Goal: Transaction & Acquisition: Purchase product/service

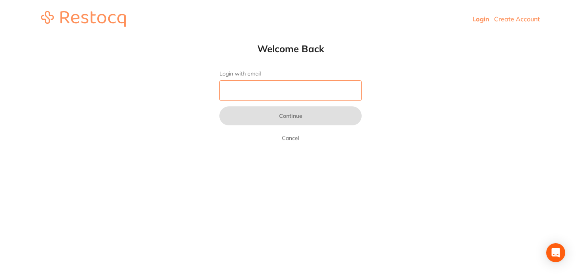
click at [255, 101] on form "Login with email Continue Cancel" at bounding box center [290, 106] width 142 height 72
type input "o"
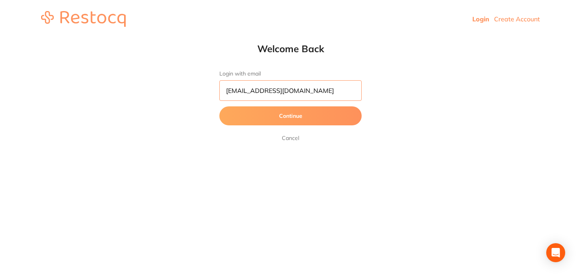
type input "[EMAIL_ADDRESS][DOMAIN_NAME]"
click at [219, 106] on button "Continue" at bounding box center [290, 115] width 142 height 19
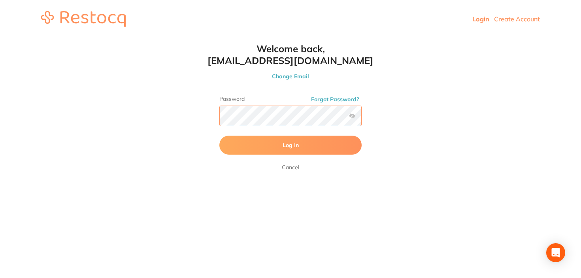
click at [219, 136] on button "Log In" at bounding box center [290, 145] width 142 height 19
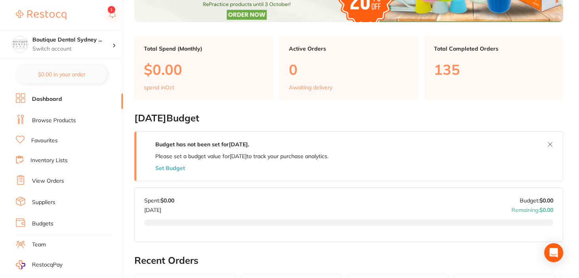
scroll to position [128, 0]
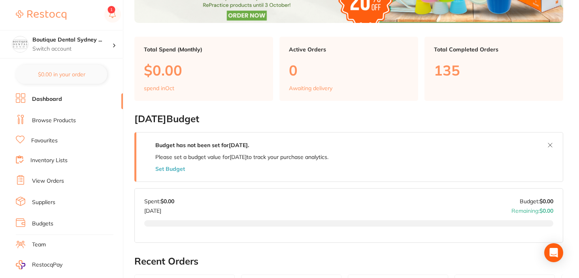
click at [168, 175] on div "Budget has not been set for October 2025 . Please set a budget value for Octobe…" at bounding box center [241, 156] width 211 height 49
click at [169, 168] on button "Set Budget" at bounding box center [170, 169] width 30 height 6
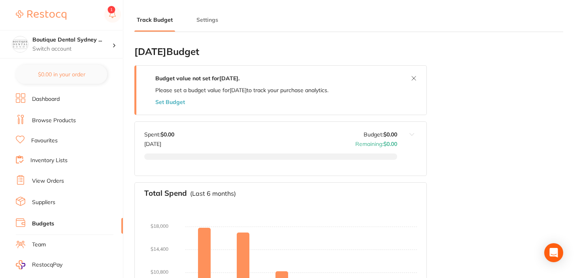
click at [168, 103] on button "Set Budget" at bounding box center [170, 102] width 30 height 6
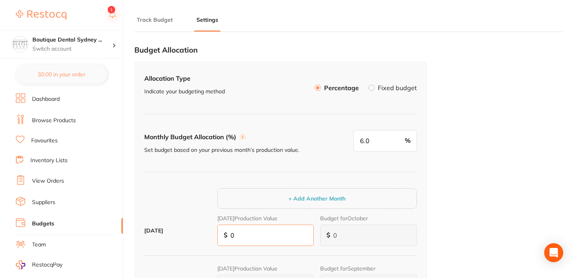
click at [241, 232] on input "0" at bounding box center [265, 234] width 97 height 21
type input "32"
type input "2"
type input "20"
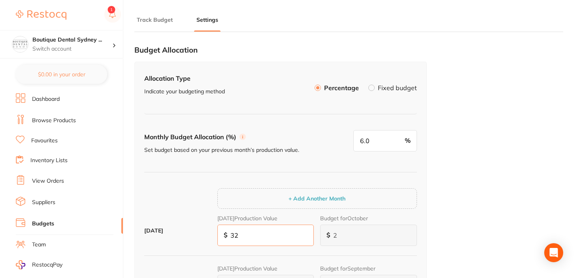
type input "329"
type input "20"
type input "198"
type input "3,296"
type input "198"
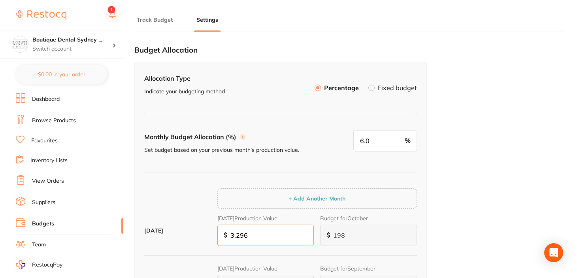
type input "1,978"
type input "32,963"
type input "1,978"
type input "19,778"
type input "329,631"
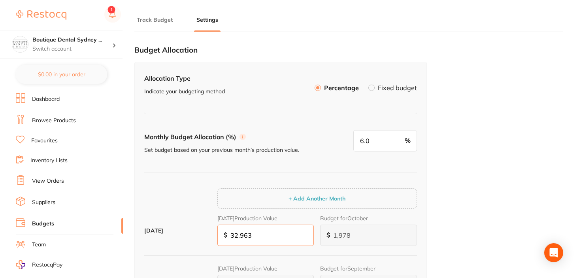
type input "19,778"
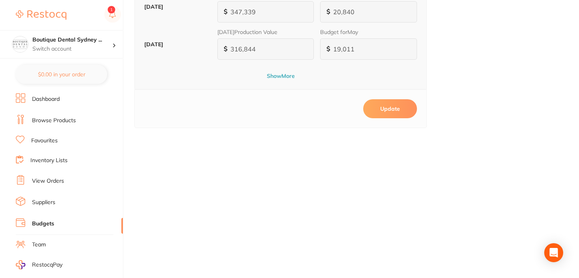
scroll to position [381, 0]
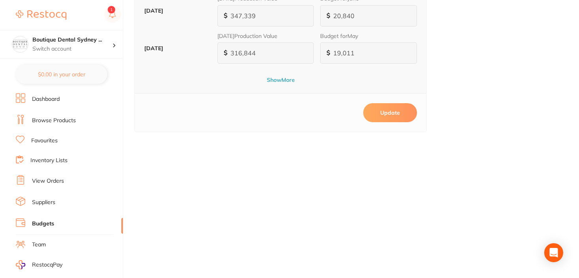
type input "329,631"
click at [395, 115] on button "Update" at bounding box center [390, 112] width 54 height 19
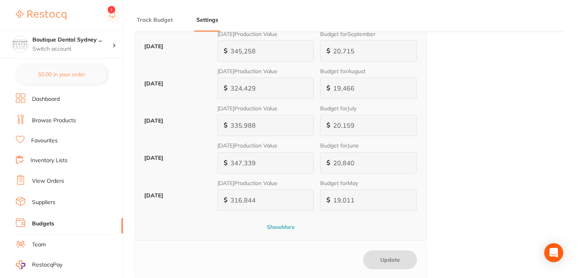
scroll to position [0, 0]
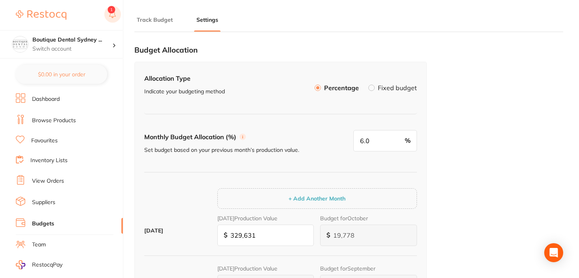
click at [112, 12] on button at bounding box center [112, 15] width 17 height 18
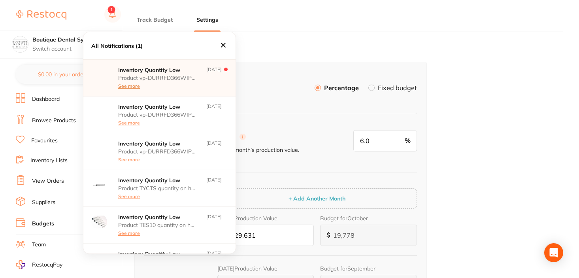
click at [129, 86] on button "See more" at bounding box center [129, 86] width 22 height 6
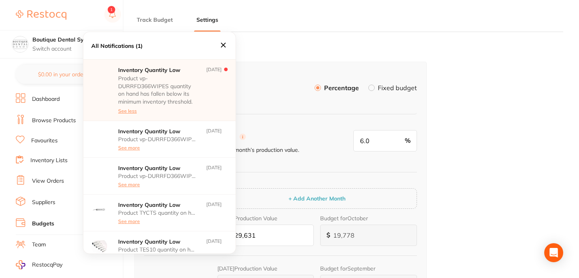
click at [183, 83] on p "Product vp-DURRFD366WIPES quantity on hand has fallen below its minimum invento…" at bounding box center [157, 90] width 79 height 31
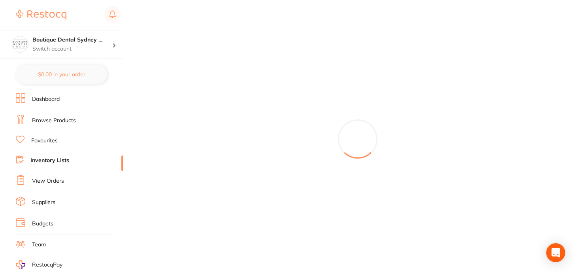
click at [56, 96] on link "Dashboard" at bounding box center [46, 99] width 28 height 8
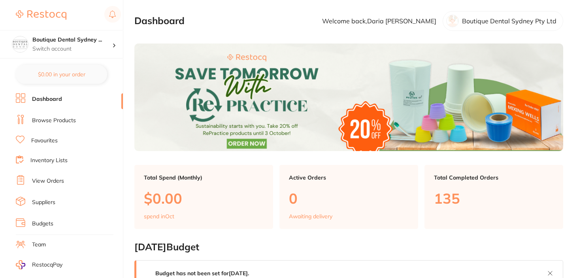
click at [59, 115] on li "Browse Products" at bounding box center [69, 121] width 107 height 12
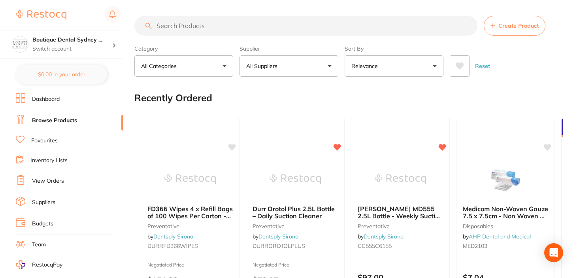
click at [277, 53] on div "Supplier All Suppliers All Suppliers Dentsply Sirona AB Orthodontics Adam Denta…" at bounding box center [288, 59] width 99 height 35
click at [274, 61] on button "All Suppliers" at bounding box center [288, 65] width 99 height 21
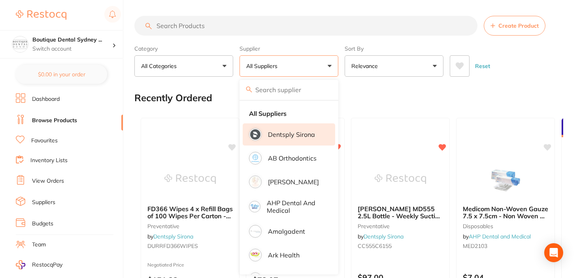
click at [291, 142] on li "Dentsply Sirona" at bounding box center [289, 134] width 92 height 22
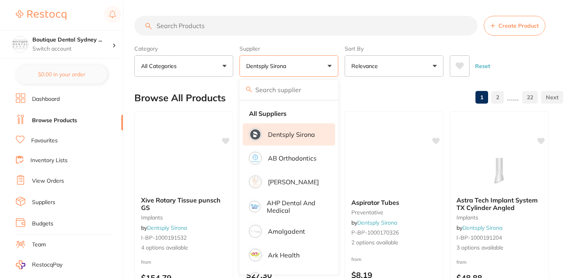
click at [397, 92] on div "Browse All Products 1 2 ...... 22" at bounding box center [348, 98] width 429 height 26
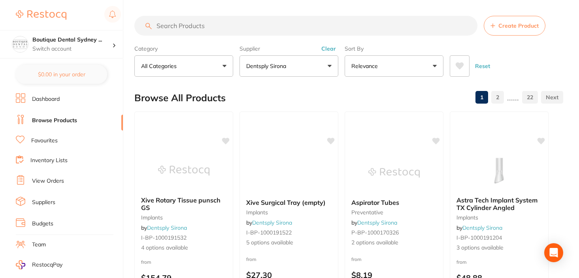
click at [458, 71] on button at bounding box center [460, 65] width 20 height 21
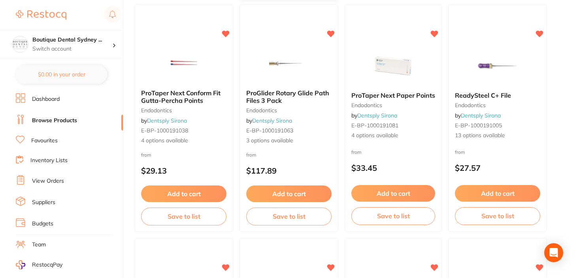
scroll to position [340, 0]
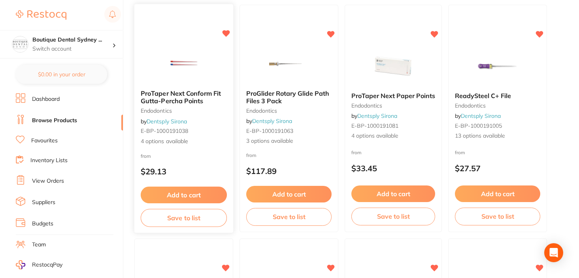
click at [187, 96] on span "ProTaper Next Conform Fit Gutta-Percha Points" at bounding box center [181, 96] width 80 height 15
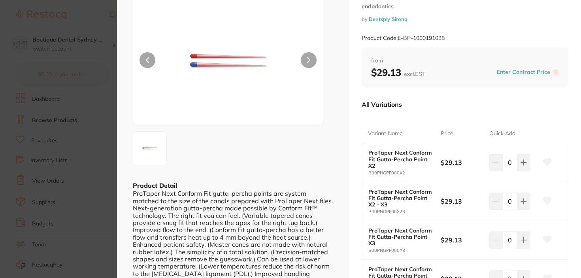
scroll to position [51, 0]
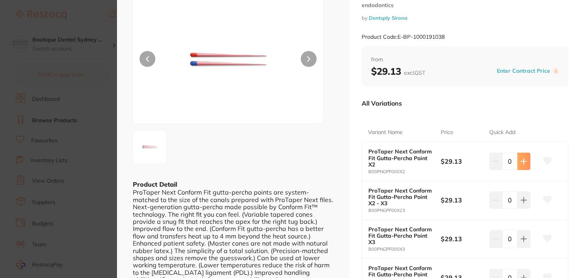
click at [522, 163] on icon at bounding box center [523, 160] width 5 height 5
type input "2"
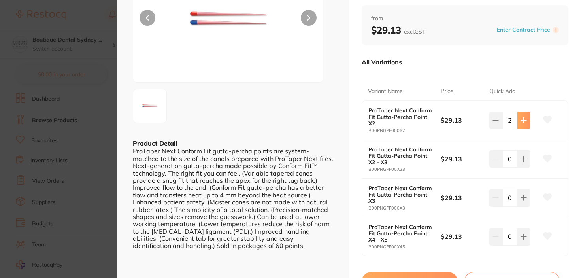
scroll to position [92, 0]
click at [524, 203] on button at bounding box center [523, 197] width 13 height 17
type input "2"
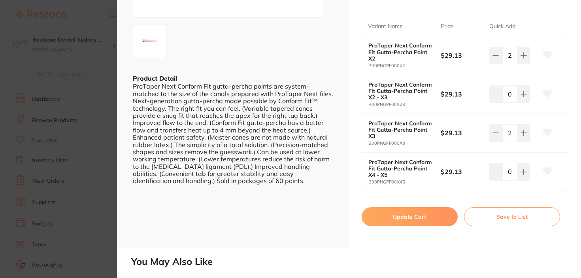
scroll to position [156, 0]
click at [390, 212] on button "Update Cart" at bounding box center [410, 216] width 96 height 19
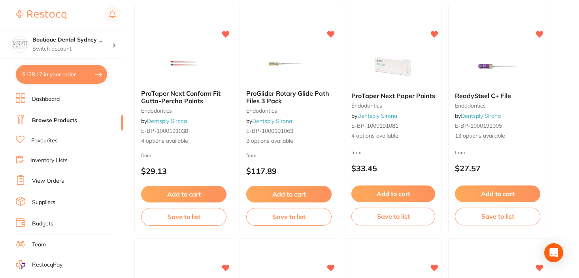
checkbox input "false"
click at [488, 91] on div "ReadySteel C+ File endodontics by Dentsply Sirona E-BP-1000191005 13 options av…" at bounding box center [497, 115] width 99 height 61
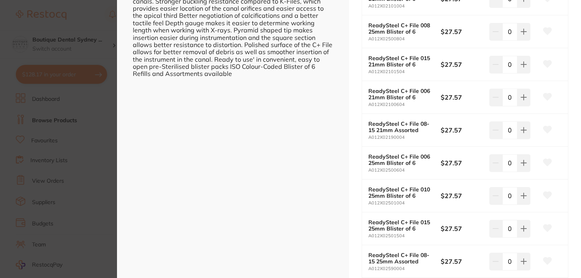
scroll to position [264, 0]
click at [524, 167] on button at bounding box center [523, 163] width 13 height 17
type input "2"
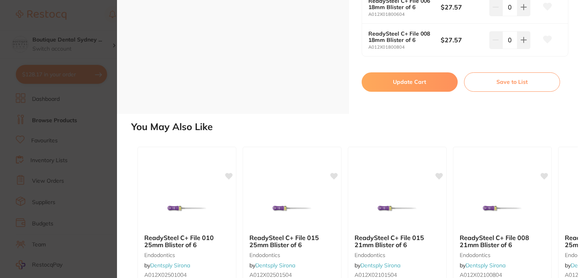
scroll to position [549, 0]
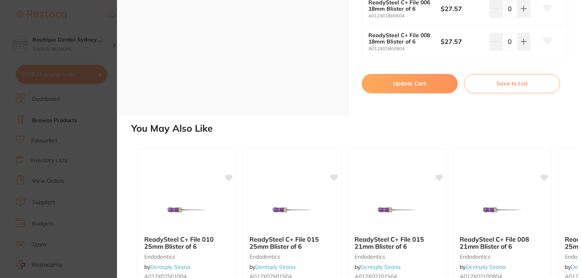
click at [423, 83] on button "Update Cart" at bounding box center [410, 83] width 96 height 19
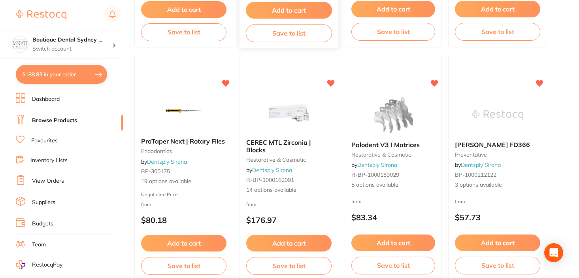
scroll to position [523, 0]
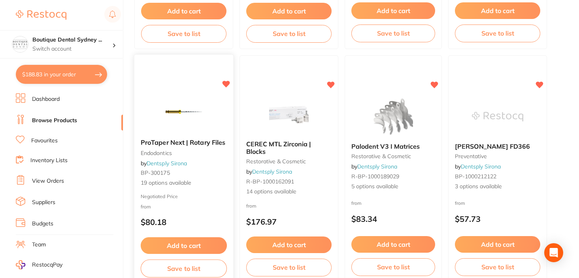
click at [188, 141] on span "ProTaper Next | Rotary Files" at bounding box center [183, 142] width 85 height 8
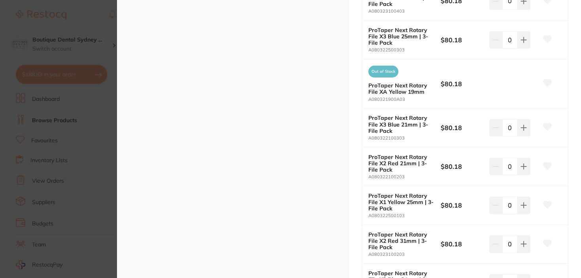
scroll to position [588, 0]
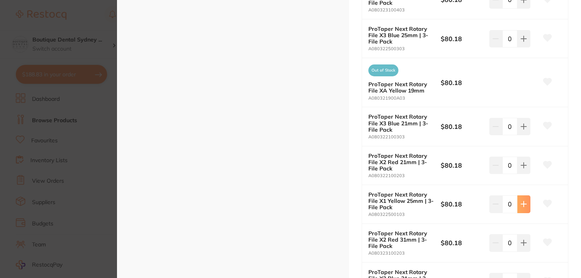
click at [519, 207] on button at bounding box center [523, 203] width 13 height 17
type input "2"
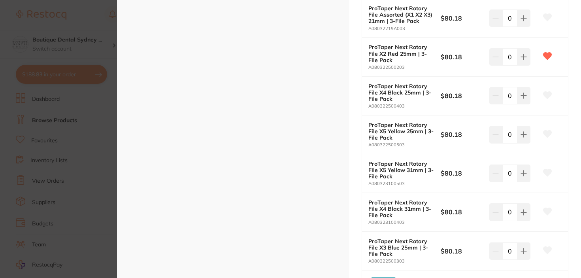
scroll to position [377, 0]
click at [521, 61] on button at bounding box center [523, 55] width 13 height 17
click at [526, 52] on button at bounding box center [523, 55] width 13 height 17
type input "3"
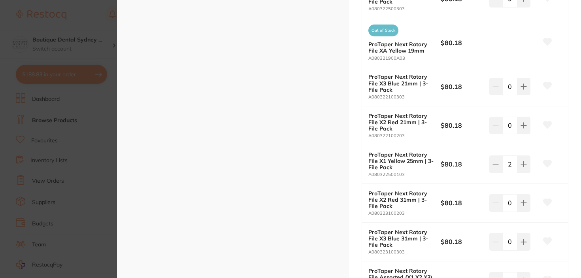
scroll to position [633, 0]
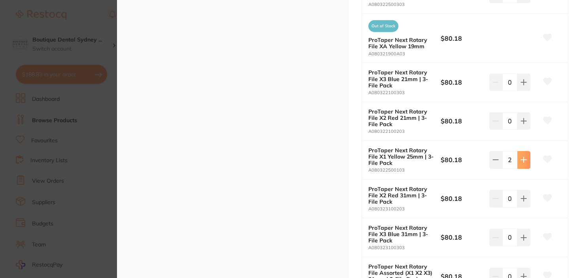
click at [517, 165] on button at bounding box center [523, 159] width 13 height 17
type input "3"
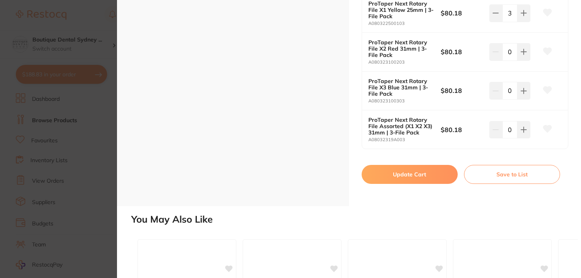
scroll to position [784, 0]
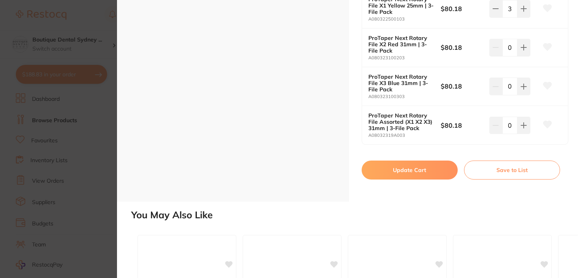
click at [424, 167] on button "Update Cart" at bounding box center [410, 169] width 96 height 19
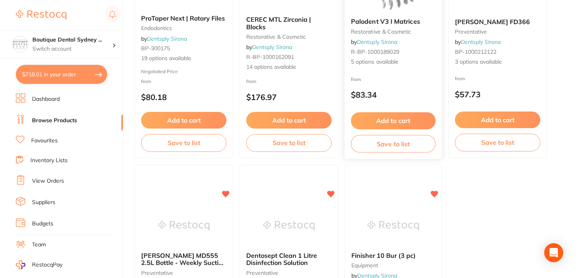
scroll to position [646, 0]
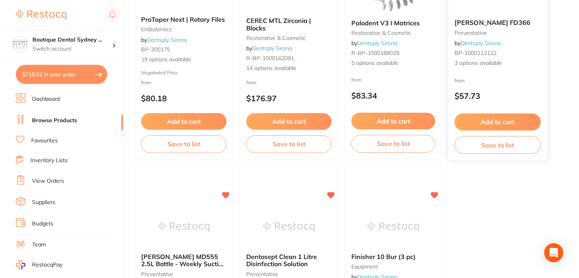
click at [473, 26] on span "Durr FD366" at bounding box center [492, 23] width 76 height 8
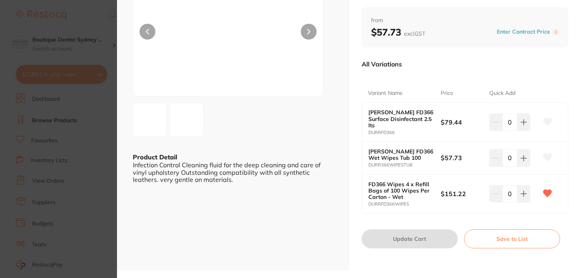
scroll to position [85, 0]
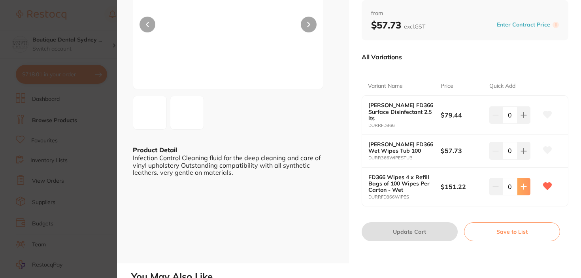
click at [523, 183] on icon at bounding box center [523, 186] width 6 height 6
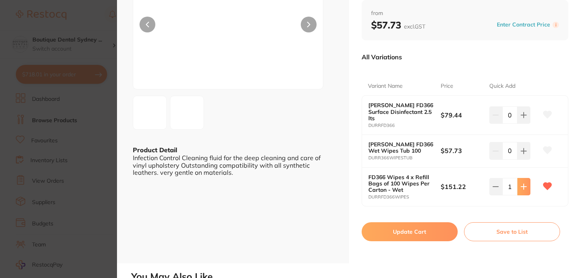
click at [523, 183] on icon at bounding box center [523, 186] width 6 height 6
type input "2"
click at [425, 223] on button "Update Cart" at bounding box center [410, 231] width 96 height 19
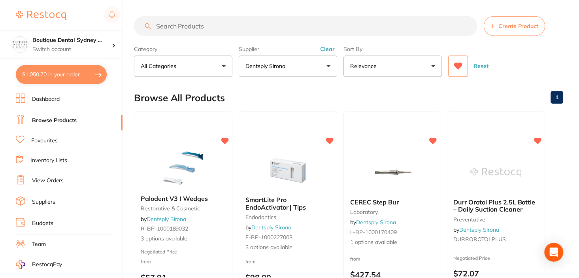
scroll to position [646, 0]
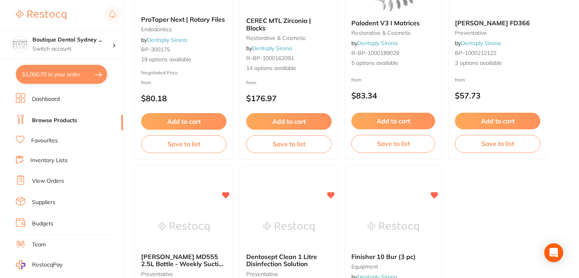
click at [57, 76] on button "$1,050.70 in your order" at bounding box center [61, 74] width 91 height 19
checkbox input "true"
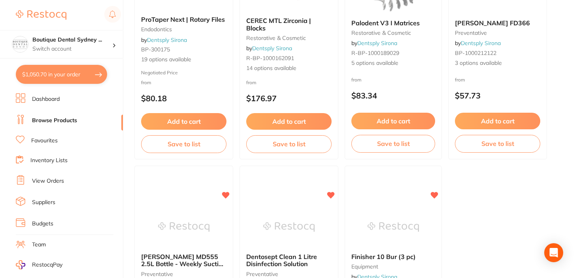
checkbox input "true"
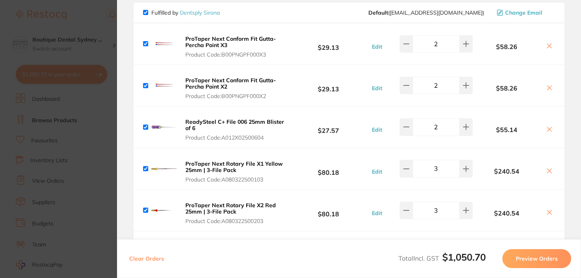
scroll to position [202, 0]
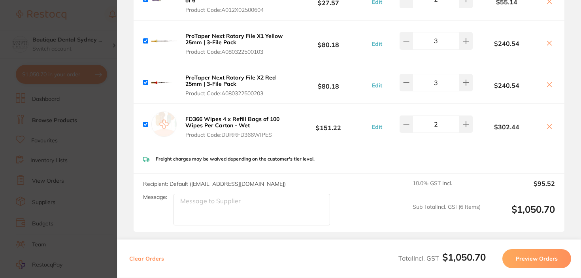
click at [534, 254] on button "Preview Orders" at bounding box center [536, 258] width 69 height 19
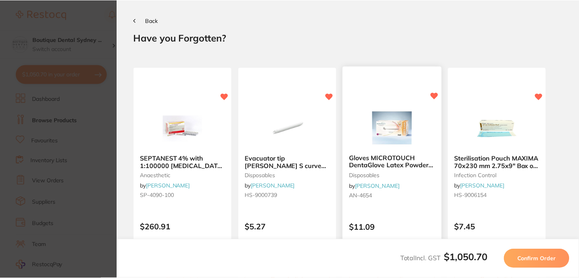
scroll to position [0, 0]
click at [539, 255] on span "Confirm Order" at bounding box center [538, 258] width 39 height 7
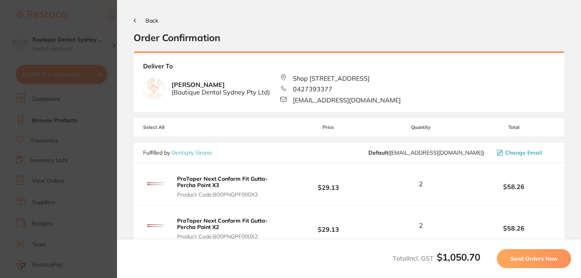
click at [530, 258] on span "Send Orders Now" at bounding box center [533, 258] width 47 height 7
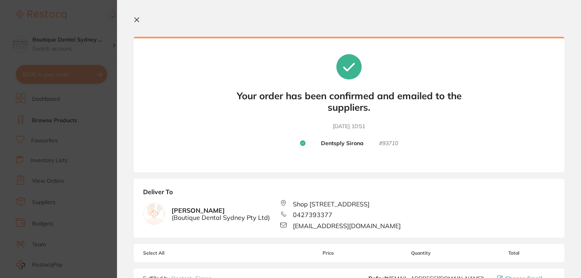
click at [135, 22] on icon at bounding box center [137, 20] width 4 height 4
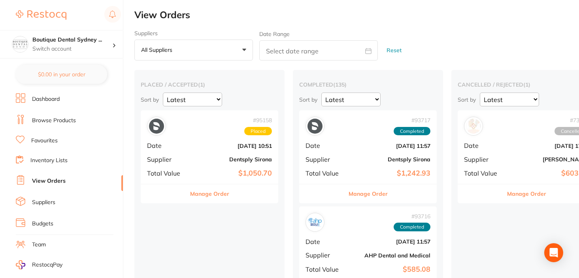
scroll to position [33, 0]
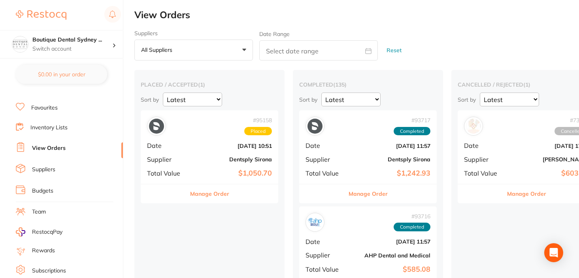
click at [62, 126] on link "Inventory Lists" at bounding box center [48, 128] width 37 height 8
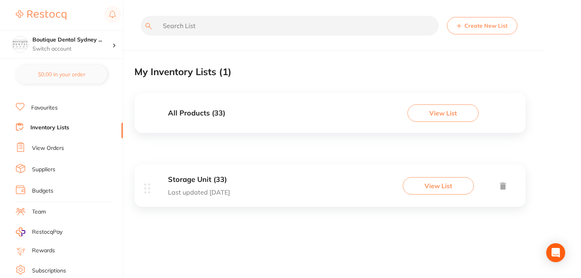
click at [428, 174] on div "Storage Unit (33) Last updated 96 days ago View List" at bounding box center [329, 185] width 391 height 42
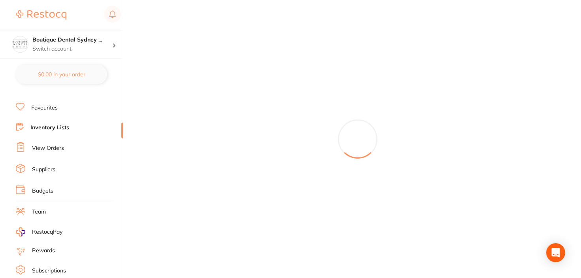
click at [426, 200] on div at bounding box center [357, 139] width 447 height 278
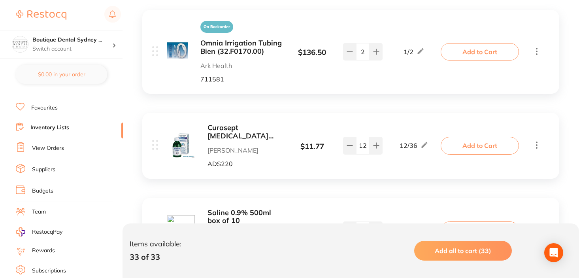
scroll to position [194, 0]
click at [363, 145] on input "12" at bounding box center [362, 144] width 13 height 17
drag, startPoint x: 367, startPoint y: 145, endPoint x: 352, endPoint y: 145, distance: 15.0
click at [352, 145] on div "12" at bounding box center [363, 144] width 40 height 17
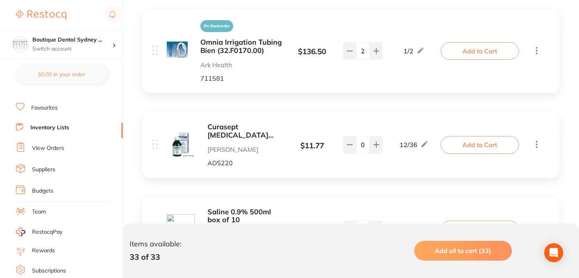
type input "0"
click at [360, 158] on div "Curasept [MEDICAL_DATA] Mouth [PERSON_NAME] Dental ADS220 $ 11.77 12 / 36 0 12 …" at bounding box center [297, 144] width 291 height 43
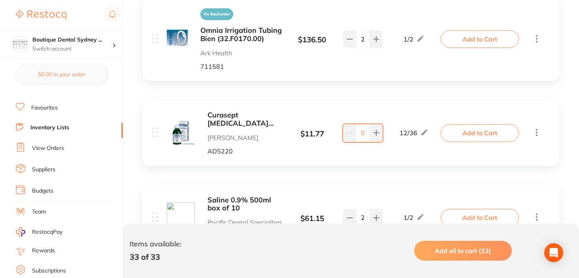
scroll to position [244, 0]
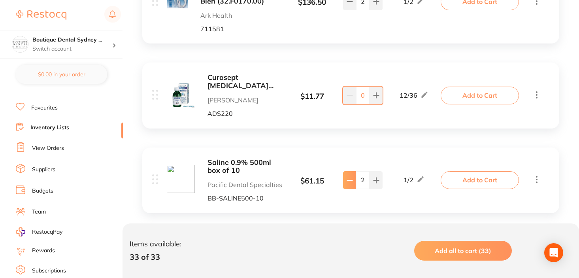
click at [351, 184] on button at bounding box center [349, 179] width 13 height 17
type input "1"
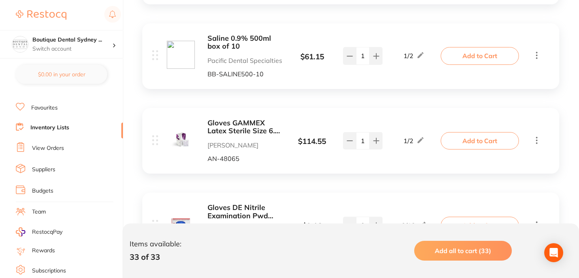
scroll to position [366, 0]
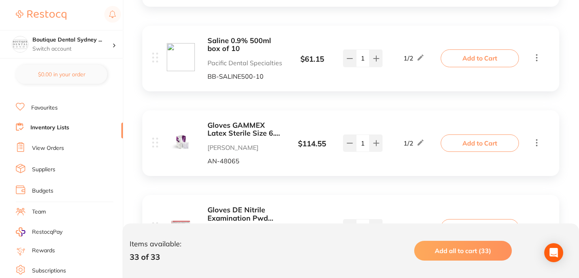
click at [356, 125] on div "Gloves GAMMEX Latex Sterile Size 6.5 Powder Free 50 Pairs [PERSON_NAME] AN-4806…" at bounding box center [297, 142] width 291 height 43
click at [354, 136] on button at bounding box center [349, 142] width 13 height 17
type input "0"
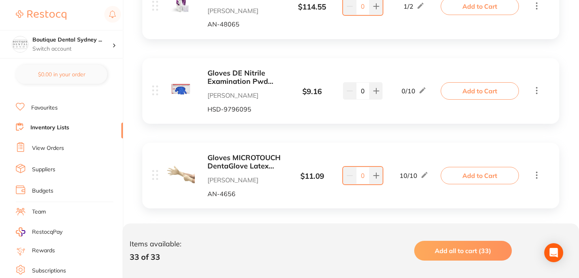
scroll to position [511, 0]
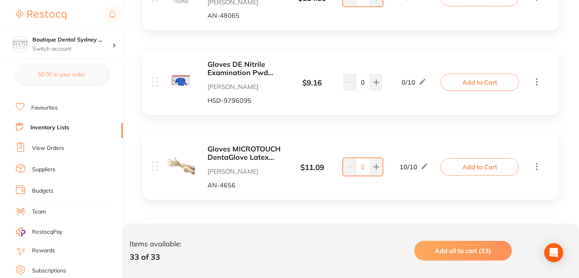
click at [247, 65] on b "Gloves DE Nitrile Examination Pwd Free Medium Box 200" at bounding box center [244, 68] width 75 height 16
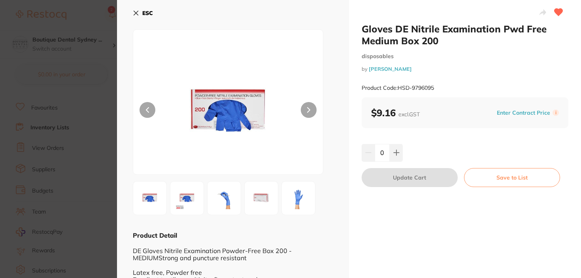
click at [132, 12] on div "ESC Product Detail DE Gloves Nitrile Examination Powder-Free Box 200 - MEDIUMSt…" at bounding box center [233, 155] width 232 height 311
click at [136, 12] on icon at bounding box center [136, 13] width 4 height 4
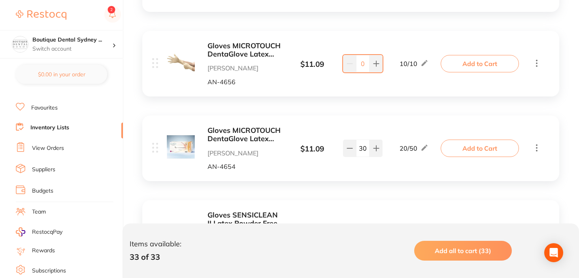
scroll to position [614, 0]
click at [268, 52] on b "Gloves MICROTOUCH DentaGlove Latex Powder Free Large x 100" at bounding box center [244, 49] width 75 height 16
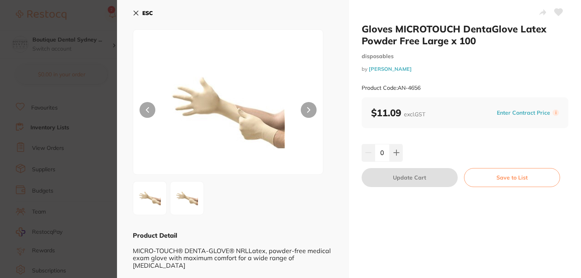
click at [136, 12] on icon at bounding box center [136, 13] width 6 height 6
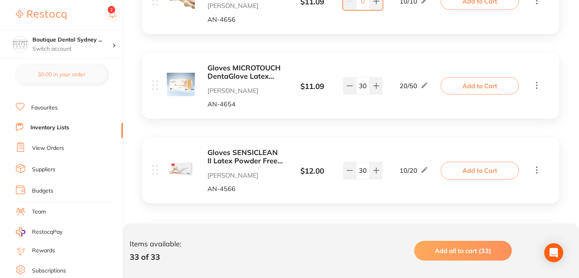
scroll to position [689, 0]
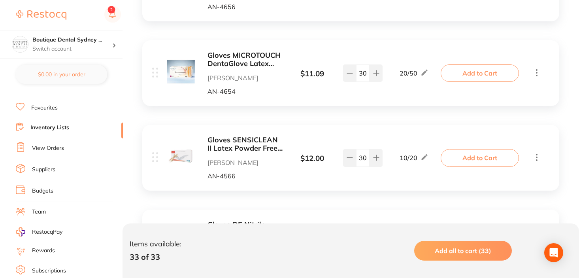
click at [248, 55] on b "Gloves MICROTOUCH DentaGlove Latex Powder Free Small x 100" at bounding box center [244, 59] width 75 height 16
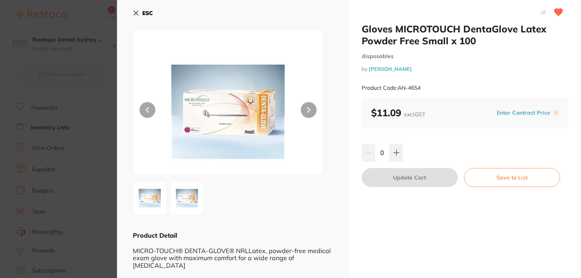
click at [133, 9] on button "ESC" at bounding box center [143, 12] width 20 height 13
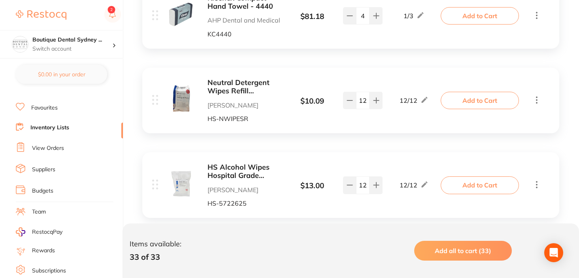
scroll to position [1406, 0]
drag, startPoint x: 366, startPoint y: 185, endPoint x: 337, endPoint y: 175, distance: 30.9
click at [337, 175] on div "HS Alcohol Wipes Hospital Grade REFILL Pack 220 wipes [PERSON_NAME] [PERSON_NAM…" at bounding box center [297, 185] width 291 height 43
type input "0"
click at [336, 149] on div "On Backorder Omnia Irrigation Tubing Bien (32.F0170.00) Ark Health 711581 $ 136…" at bounding box center [350, 188] width 433 height 2798
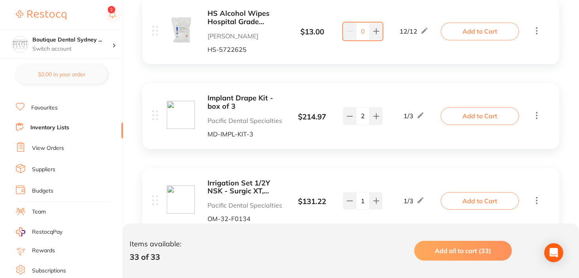
scroll to position [1572, 0]
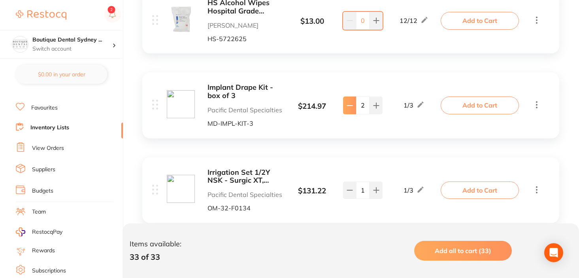
click at [349, 110] on button at bounding box center [349, 104] width 13 height 17
type input "1"
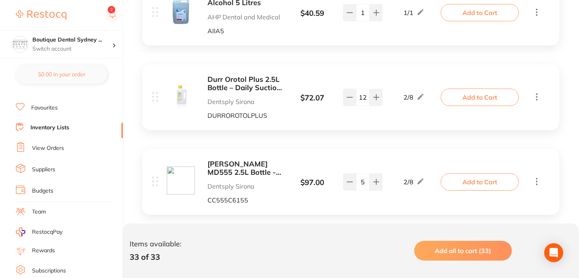
scroll to position [2343, 0]
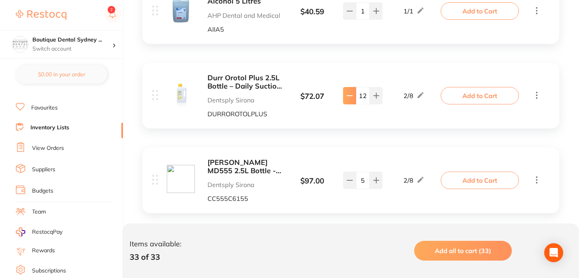
click at [350, 97] on icon at bounding box center [350, 95] width 6 height 6
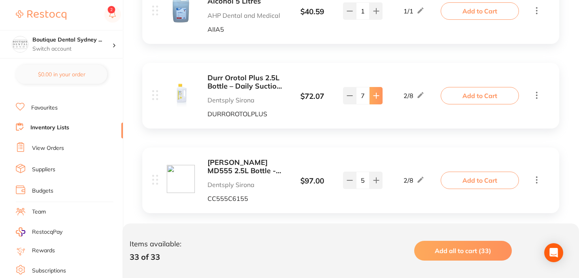
click at [379, 97] on icon at bounding box center [376, 95] width 6 height 6
type input "8"
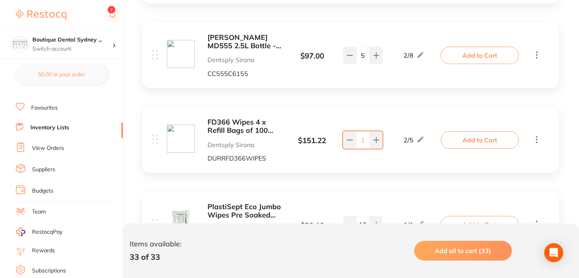
scroll to position [2466, 0]
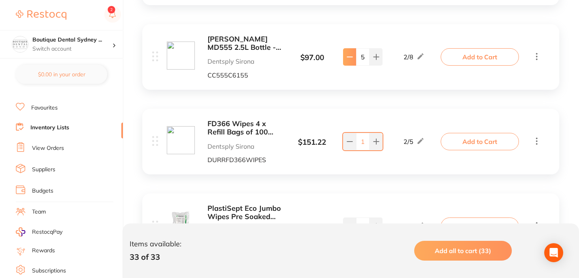
click at [354, 51] on button at bounding box center [349, 56] width 13 height 17
type input "1"
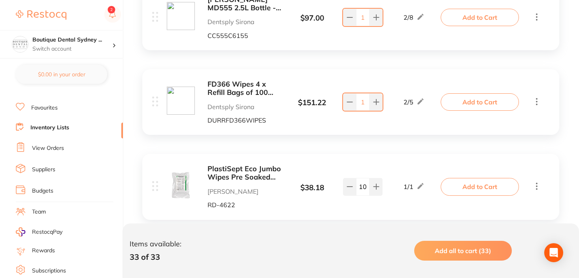
scroll to position [2504, 0]
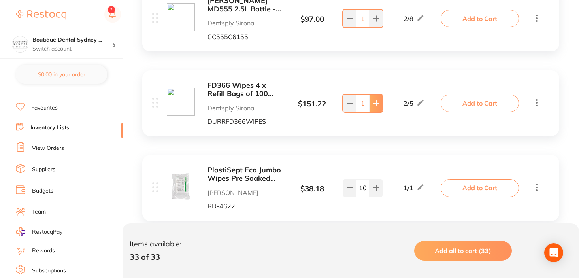
click at [373, 106] on icon at bounding box center [376, 103] width 6 height 6
type input "5"
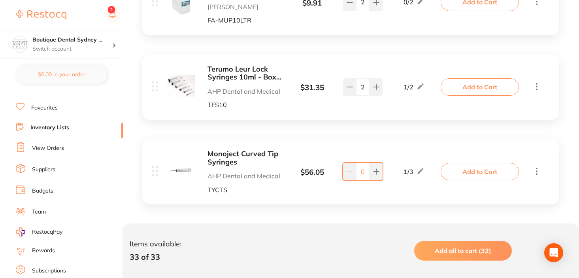
scroll to position [2779, 0]
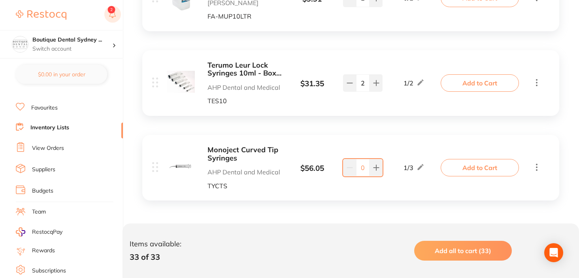
click at [111, 9] on button at bounding box center [112, 15] width 17 height 18
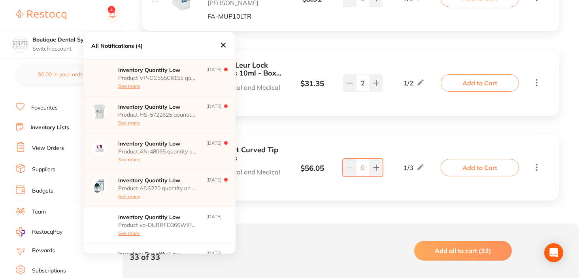
click at [179, 72] on p "Inventory Quantity Low" at bounding box center [157, 70] width 79 height 6
